Goal: Use online tool/utility: Utilize a website feature to perform a specific function

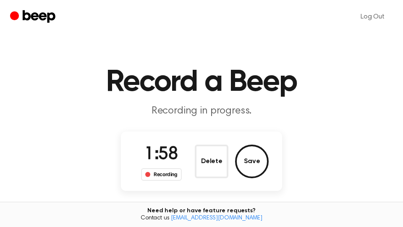
click at [253, 161] on button "Save" at bounding box center [252, 161] width 34 height 34
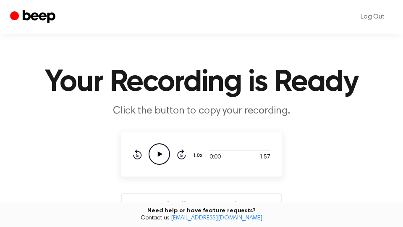
scroll to position [143, 0]
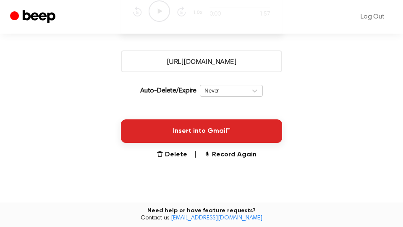
click at [240, 132] on button "Insert into Gmail™" at bounding box center [201, 131] width 161 height 24
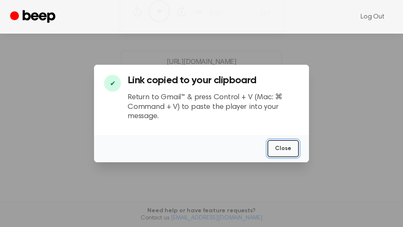
click at [279, 147] on button "Close" at bounding box center [282, 148] width 31 height 17
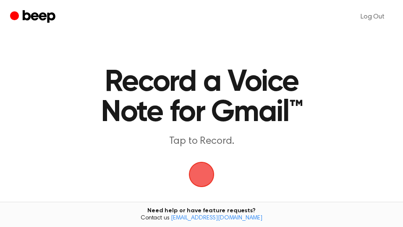
click at [206, 179] on span "button" at bounding box center [201, 174] width 47 height 47
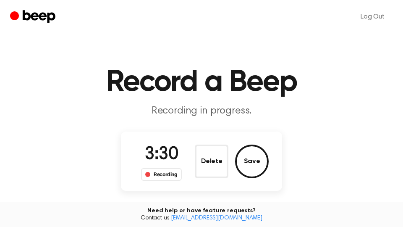
click at [265, 166] on button "Save" at bounding box center [252, 161] width 34 height 34
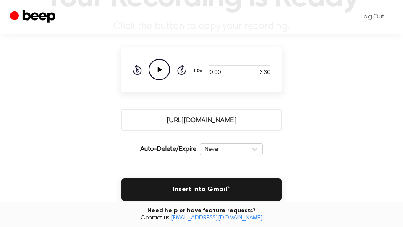
scroll to position [143, 0]
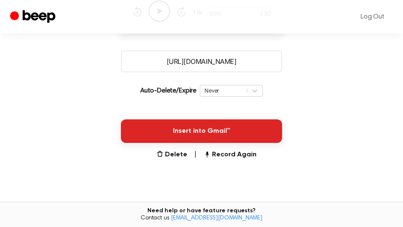
click at [255, 134] on button "Insert into Gmail™" at bounding box center [201, 131] width 161 height 24
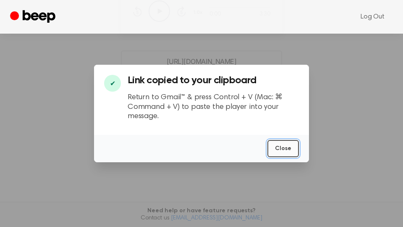
click at [290, 150] on button "Close" at bounding box center [282, 148] width 31 height 17
